Goal: Task Accomplishment & Management: Use online tool/utility

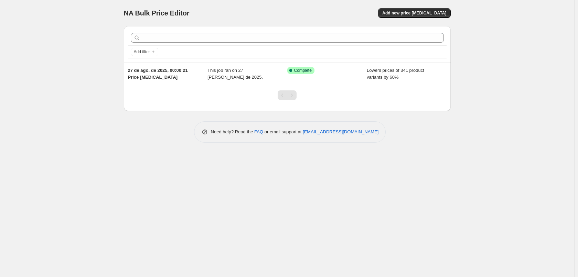
click at [123, 12] on div "NA Bulk Price Editor. This page is ready NA Bulk Price Editor Add new price [ME…" at bounding box center [287, 76] width 343 height 153
click at [123, 12] on div "NA Bulk Price Editor. This page is ready NA Bulk Price Editor Add new price cha…" at bounding box center [287, 76] width 343 height 153
drag, startPoint x: 123, startPoint y: 12, endPoint x: 118, endPoint y: 14, distance: 5.1
copy div "NA Bulk Price Editor Add new price change job"
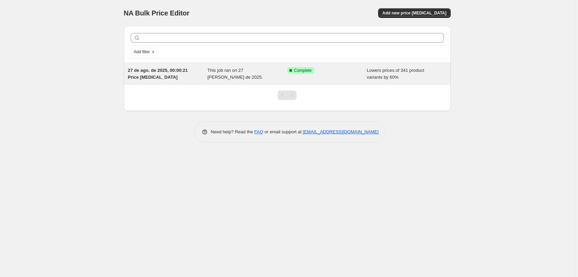
click at [184, 72] on span "27 de ago. de 2025, 00:00:21 Price [MEDICAL_DATA]" at bounding box center [158, 74] width 60 height 12
